Goal: Information Seeking & Learning: Learn about a topic

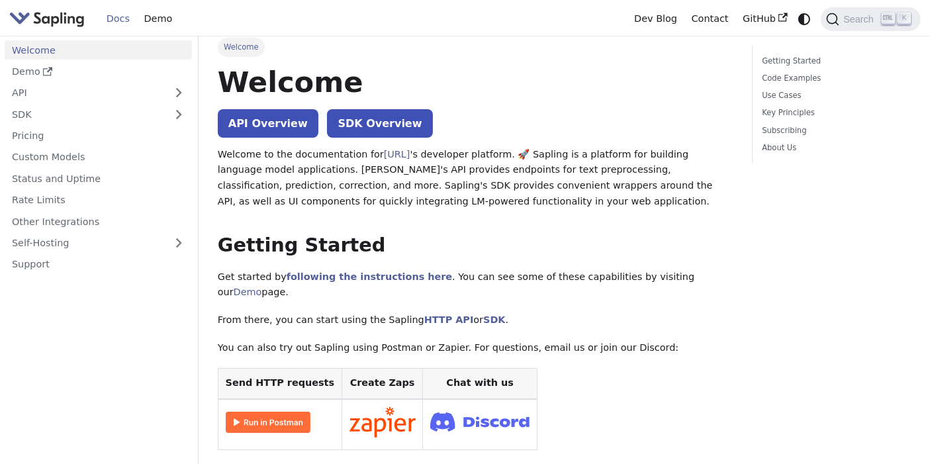
scroll to position [5, 0]
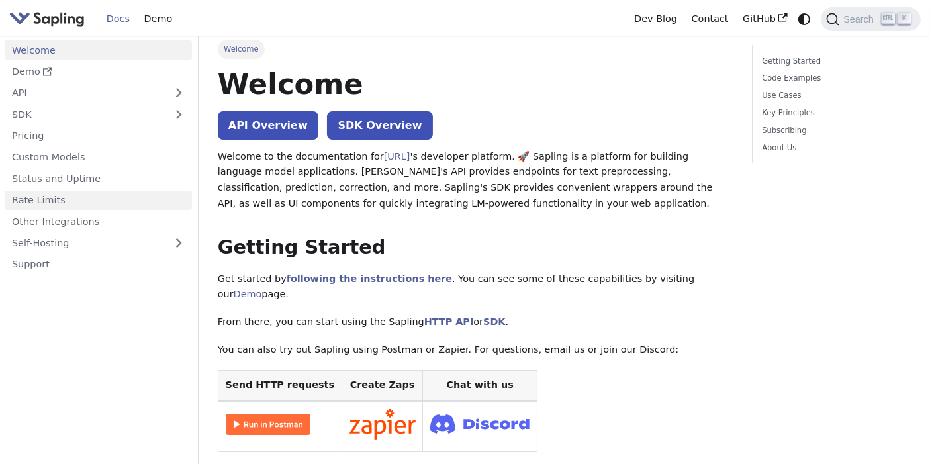
click at [40, 203] on link "Rate Limits" at bounding box center [98, 200] width 187 height 19
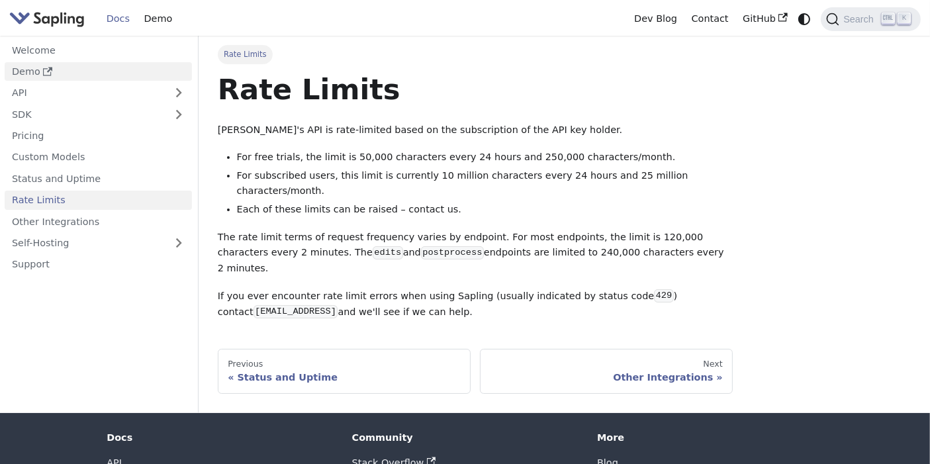
click at [26, 67] on link "Demo" at bounding box center [98, 71] width 187 height 19
